Goal: Navigation & Orientation: Find specific page/section

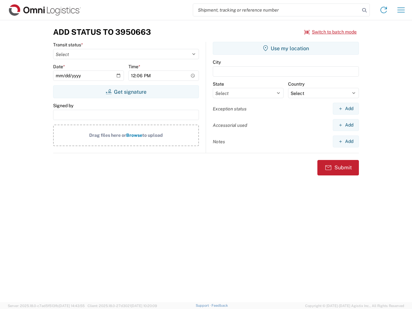
click at [276, 10] on input "search" at bounding box center [276, 10] width 167 height 12
click at [364, 10] on icon at bounding box center [364, 10] width 9 height 9
click at [384, 10] on icon at bounding box center [383, 10] width 10 height 10
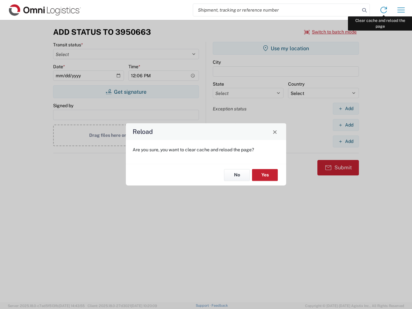
click at [401, 10] on div "Reload Are you sure, you want to clear cache and reload the page? No Yes" at bounding box center [206, 154] width 412 height 309
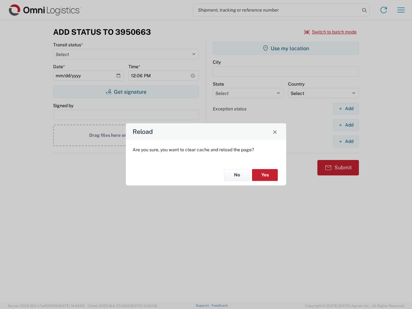
click at [330, 32] on div "Reload Are you sure, you want to clear cache and reload the page? No Yes" at bounding box center [206, 154] width 412 height 309
click at [126, 92] on div "Reload Are you sure, you want to clear cache and reload the page? No Yes" at bounding box center [206, 154] width 412 height 309
click at [286, 48] on div "Reload Are you sure, you want to clear cache and reload the page? No Yes" at bounding box center [206, 154] width 412 height 309
click at [346, 108] on div "Reload Are you sure, you want to clear cache and reload the page? No Yes" at bounding box center [206, 154] width 412 height 309
click at [346, 125] on div "Reload Are you sure, you want to clear cache and reload the page? No Yes" at bounding box center [206, 154] width 412 height 309
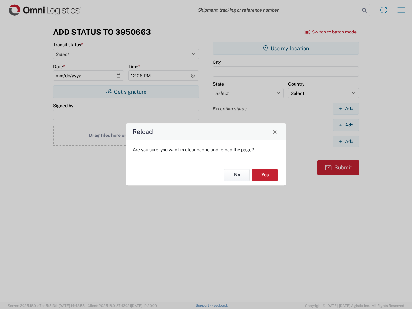
click at [346, 141] on div "Reload Are you sure, you want to clear cache and reload the page? No Yes" at bounding box center [206, 154] width 412 height 309
